Goal: Information Seeking & Learning: Learn about a topic

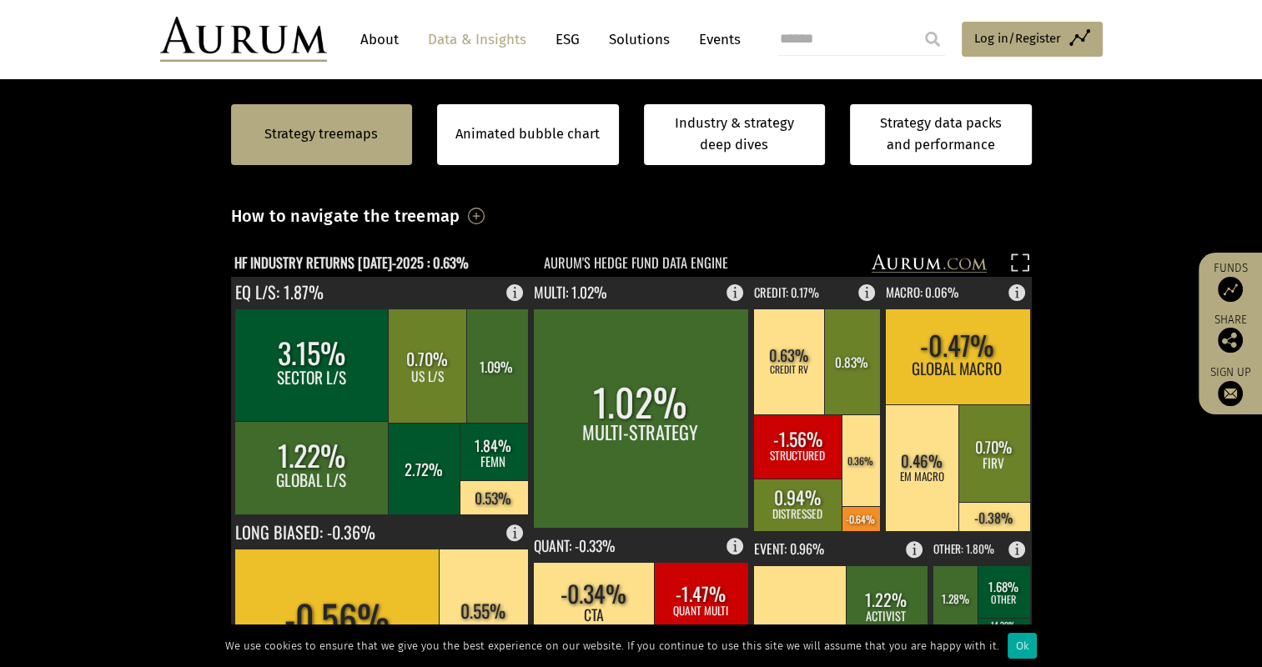
scroll to position [334, 0]
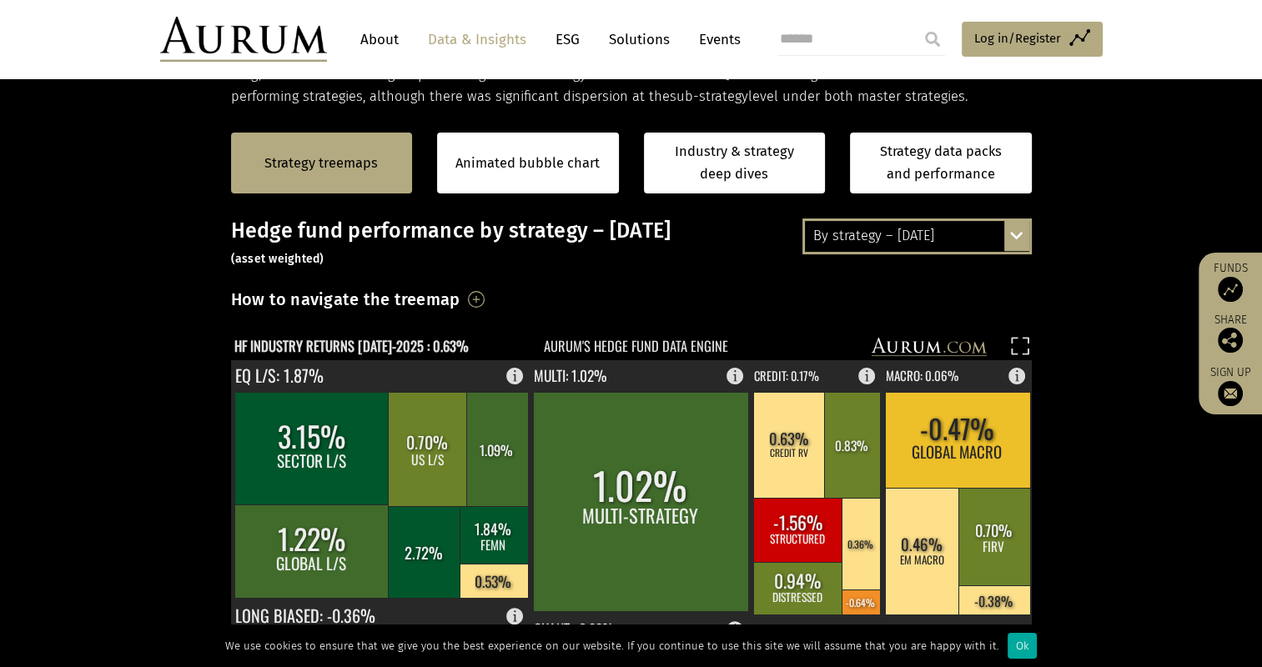
click at [1021, 241] on div "By strategy – July 2025 By strategy – July 2025 By strategy – year to date 2016…" at bounding box center [917, 236] width 229 height 35
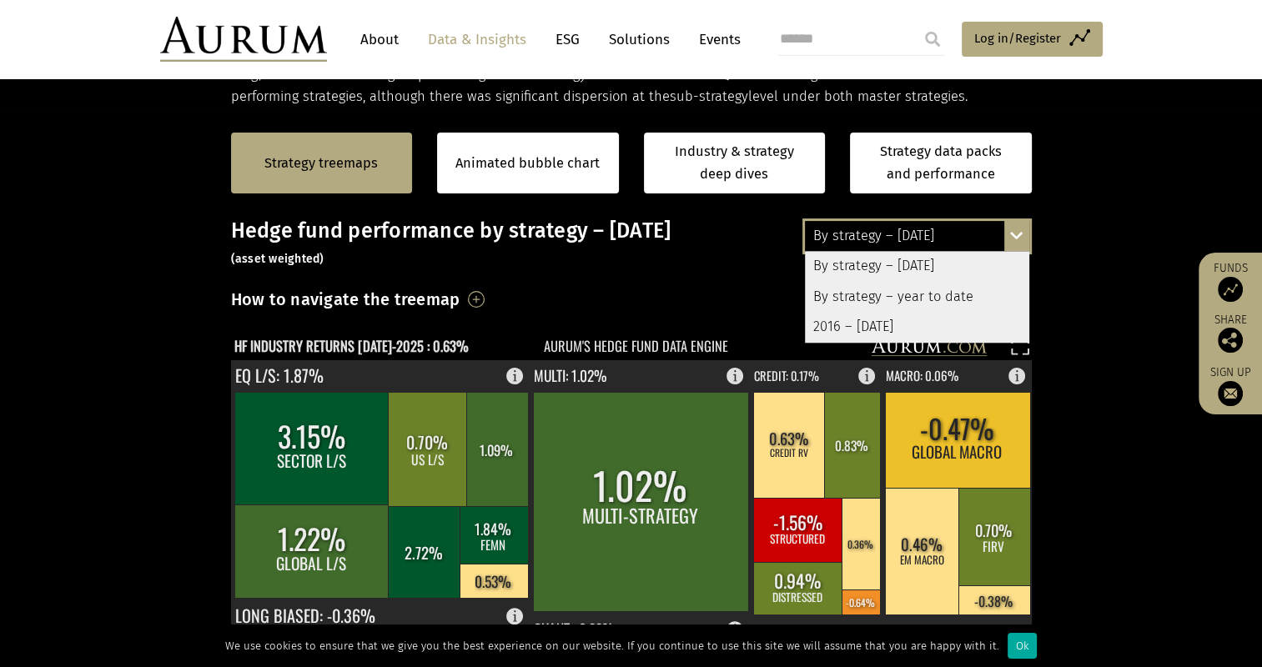
click at [1101, 244] on section "Strategy treemaps Animated bubble chart Industry & strategy deep dives Strategy…" at bounding box center [631, 629] width 1262 height 1043
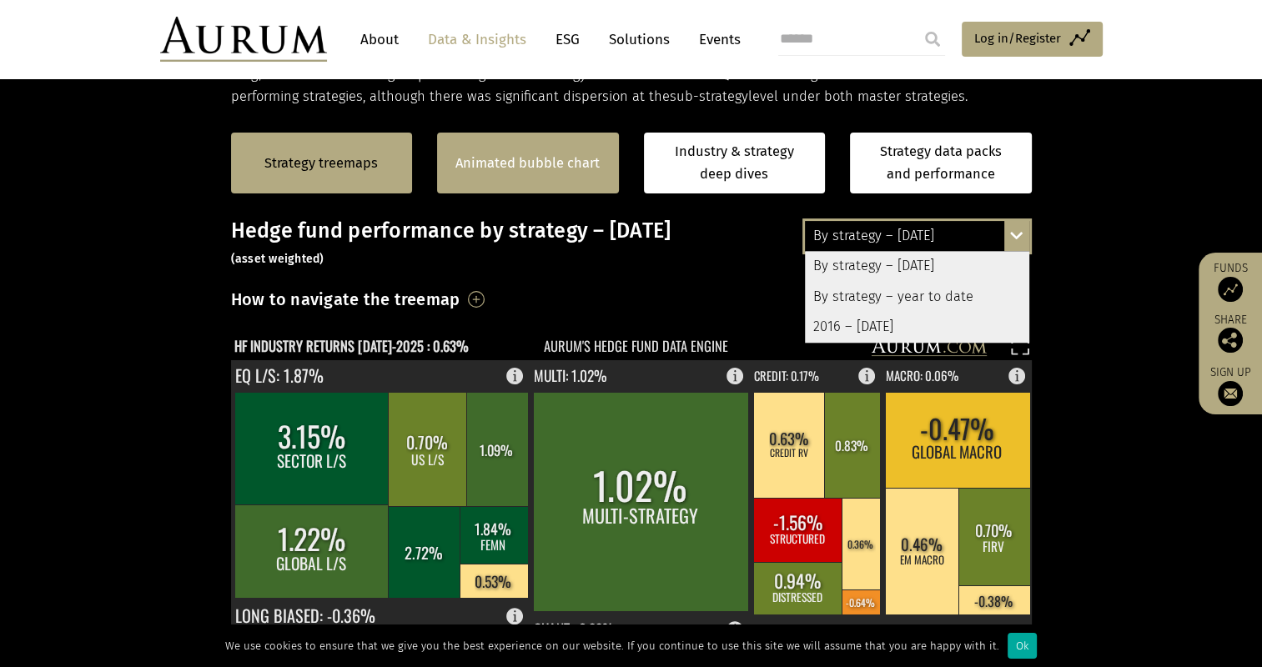
click at [1092, 208] on div "Strategy treemaps Animated bubble chart Industry & strategy deep dives Strategy…" at bounding box center [631, 163] width 1262 height 111
click at [553, 160] on link "Animated bubble chart" at bounding box center [528, 164] width 144 height 22
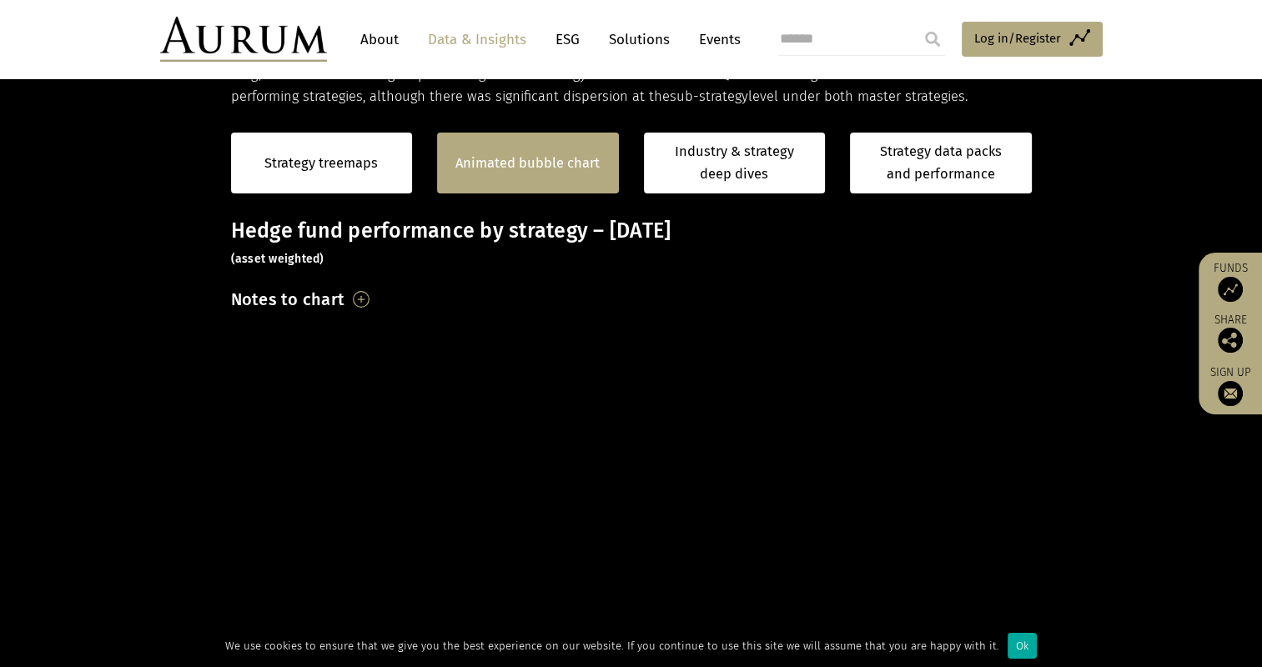
scroll to position [323, 0]
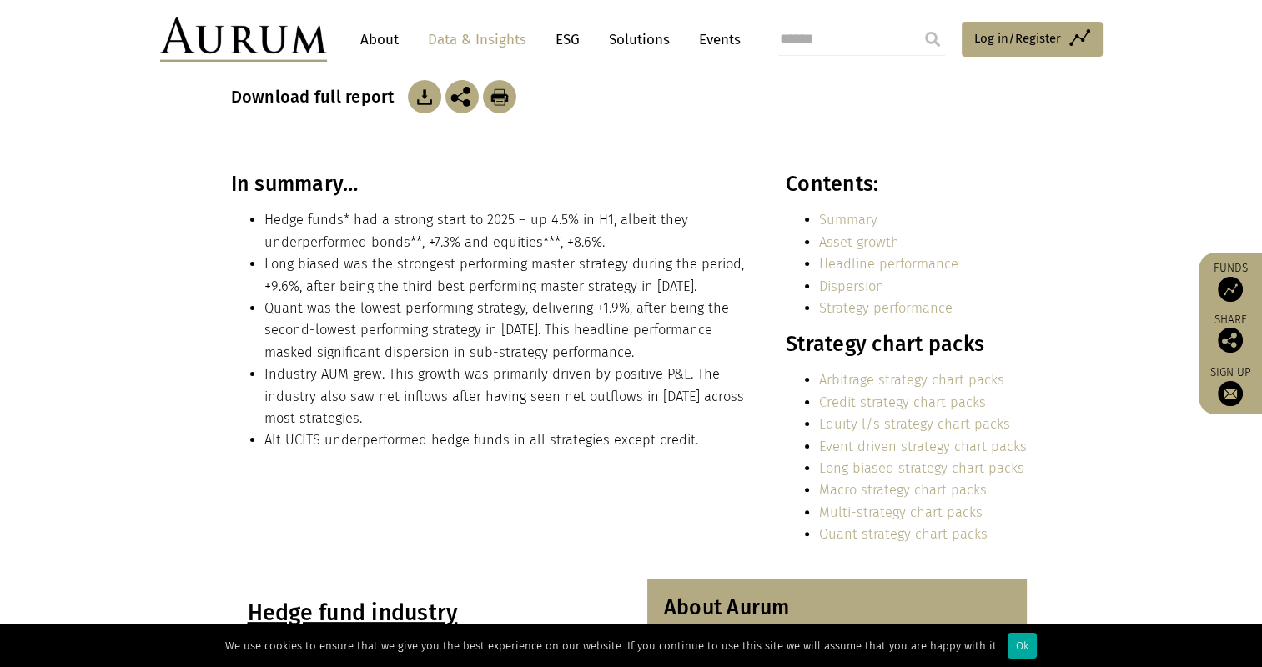
scroll to position [334, 0]
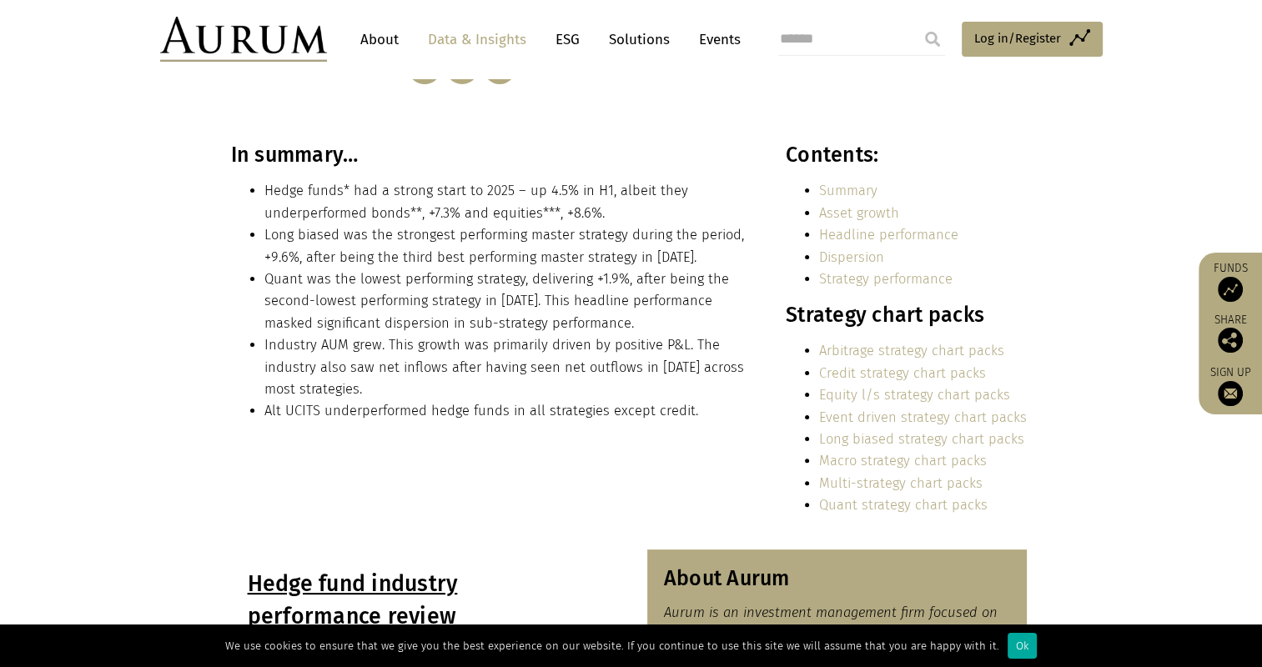
click at [907, 282] on link "Strategy performance" at bounding box center [885, 279] width 133 height 16
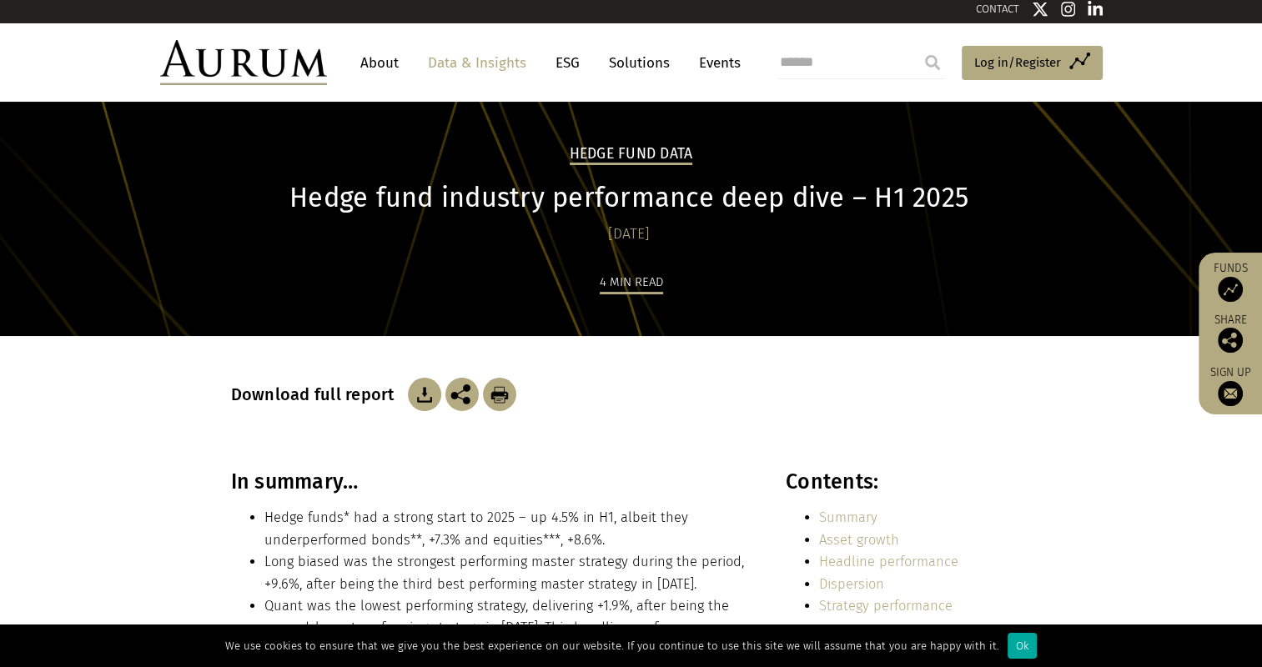
scroll to position [0, 0]
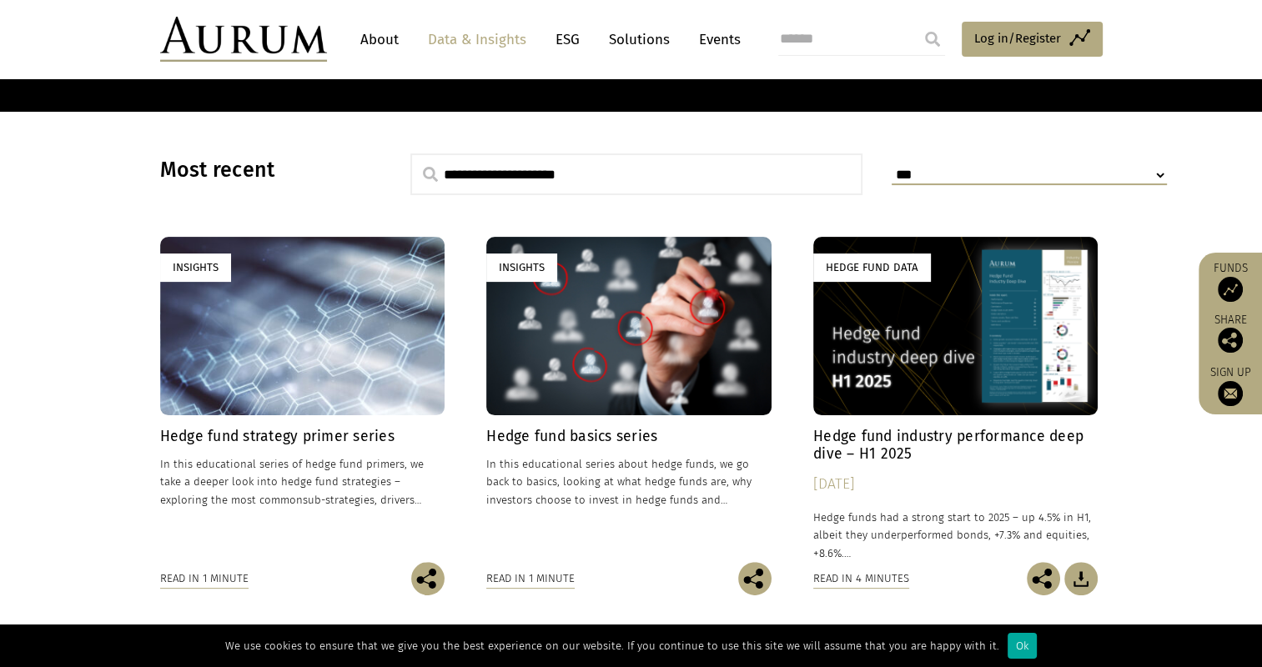
scroll to position [417, 0]
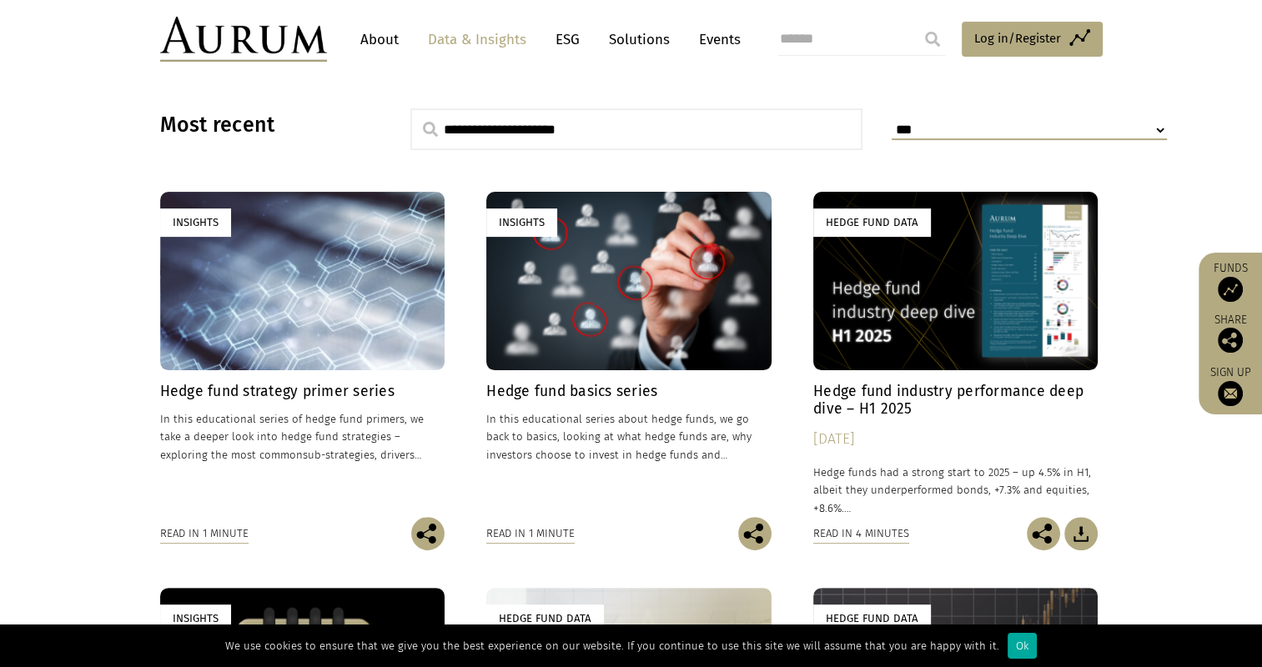
click at [277, 390] on h4 "Hedge fund strategy primer series" at bounding box center [302, 392] width 285 height 18
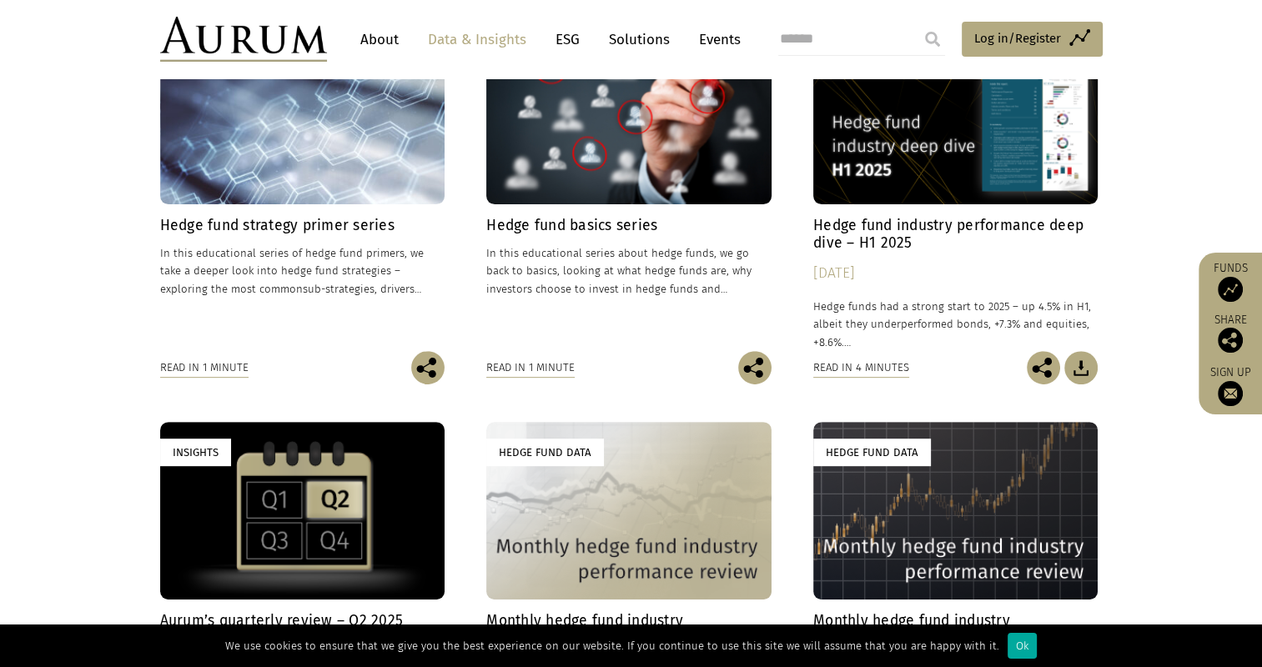
scroll to position [584, 0]
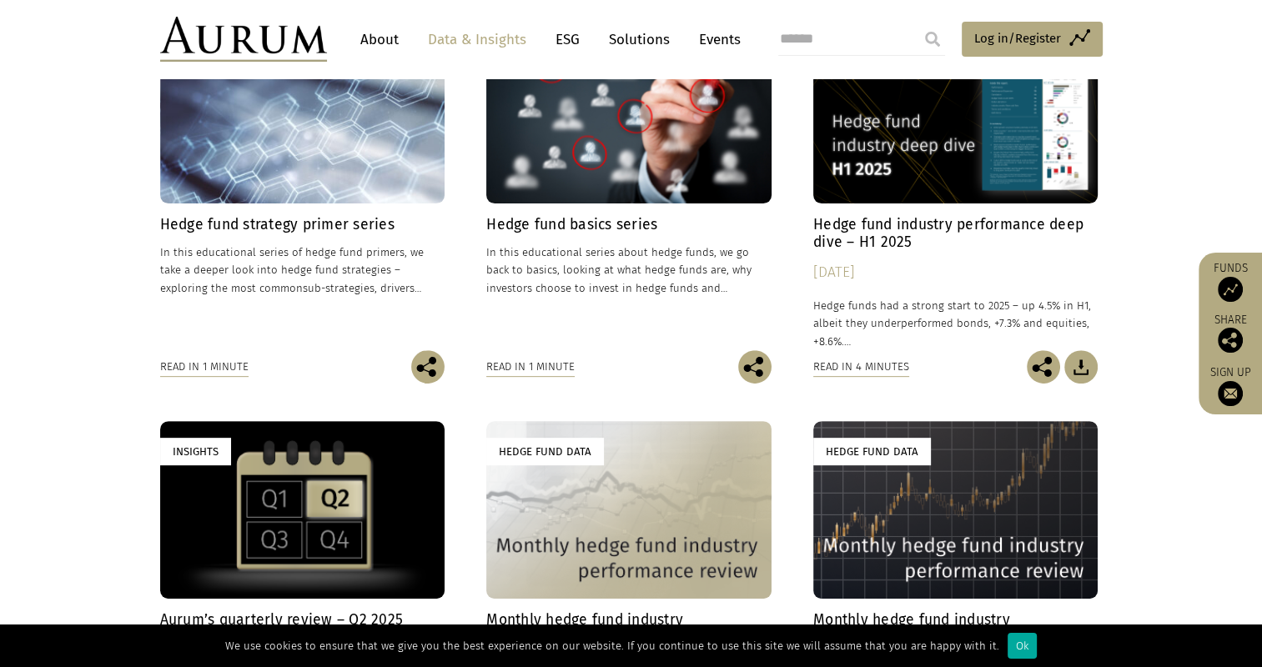
click at [607, 227] on h4 "Hedge fund basics series" at bounding box center [628, 225] width 285 height 18
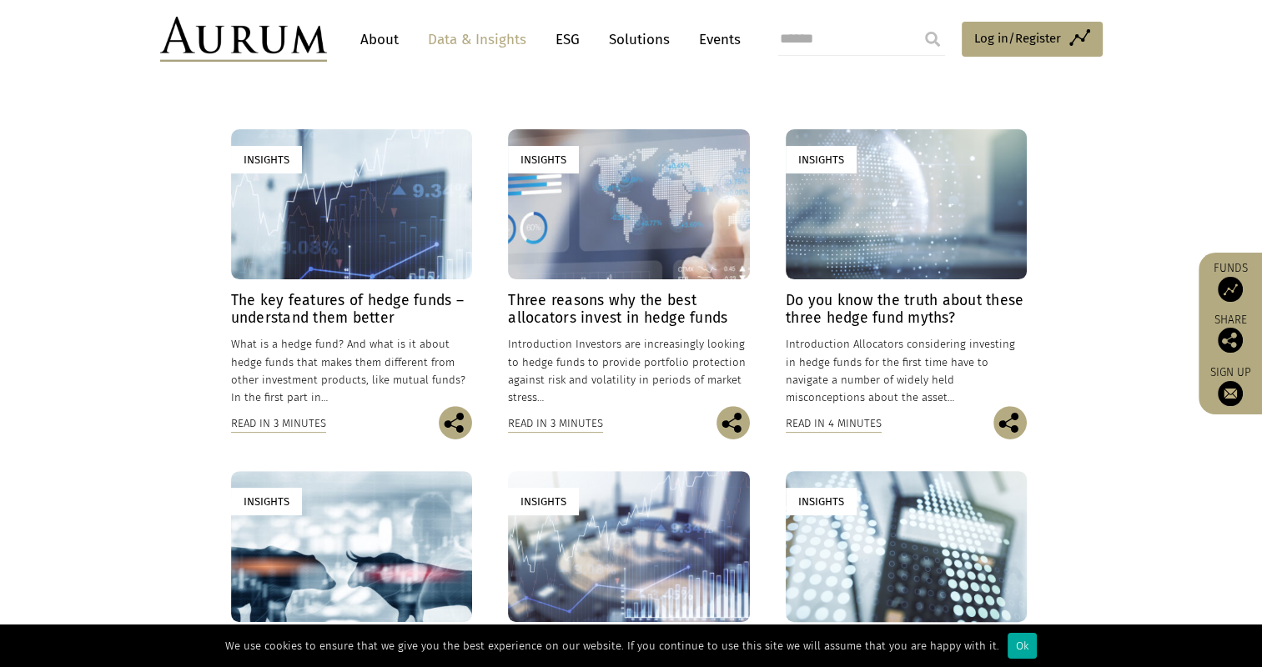
scroll to position [417, 0]
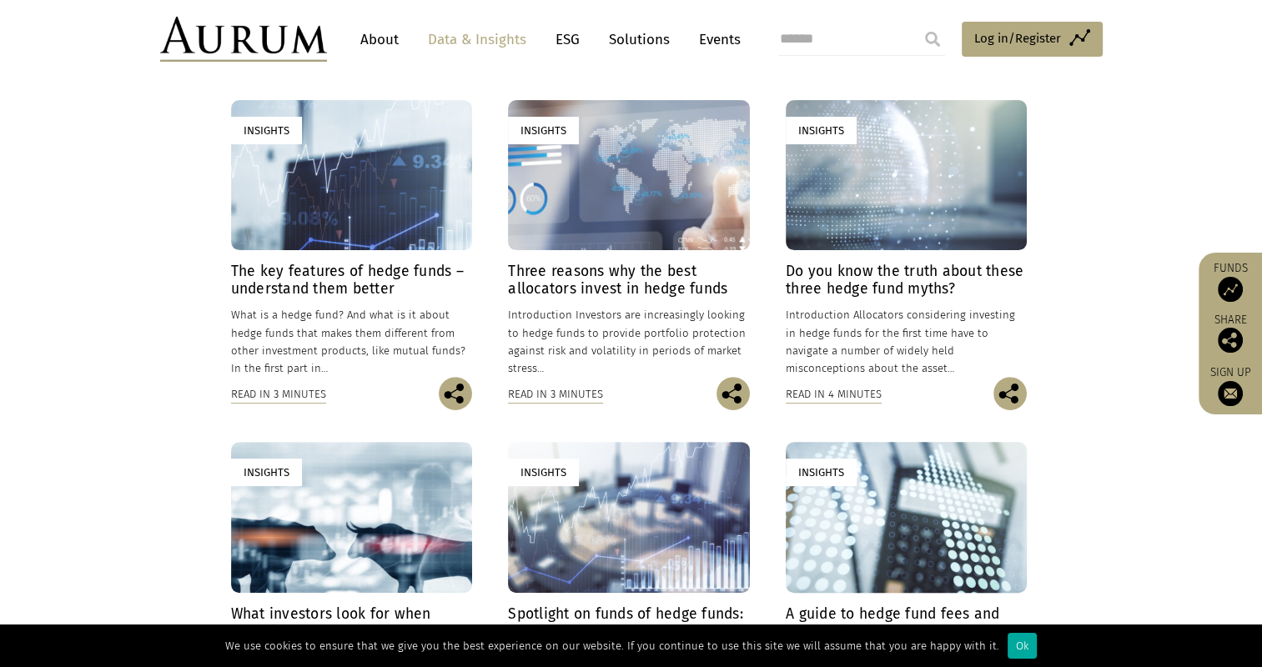
click at [357, 274] on h4 "The key features of hedge funds – understand them better" at bounding box center [351, 280] width 241 height 35
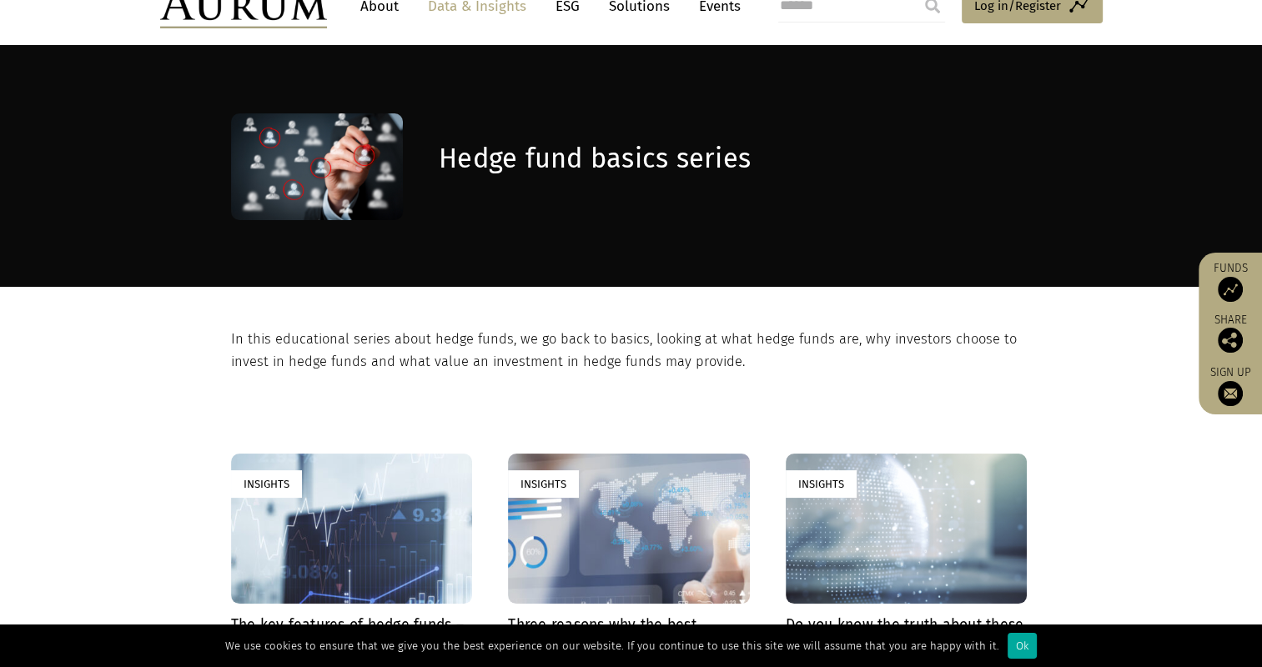
scroll to position [0, 0]
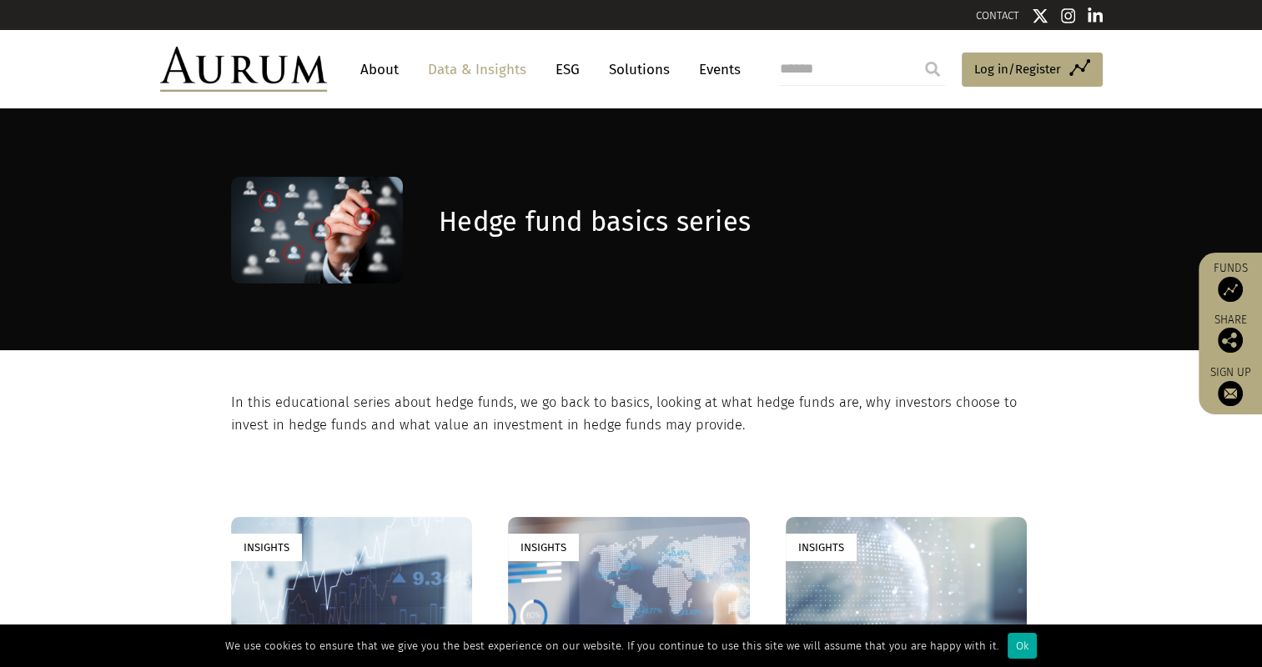
click at [467, 68] on link "Data & Insights" at bounding box center [477, 69] width 115 height 31
